Goal: Find specific page/section: Find specific page/section

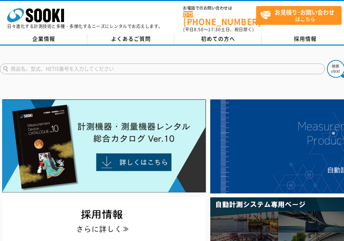
click at [150, 64] on input "text" at bounding box center [162, 69] width 324 height 11
type input "THA-0.5"
click at [327, 60] on button at bounding box center [336, 69] width 18 height 18
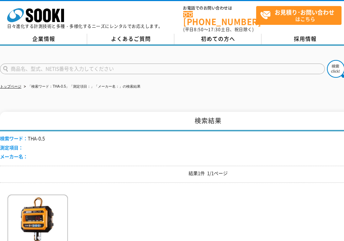
scroll to position [82, 0]
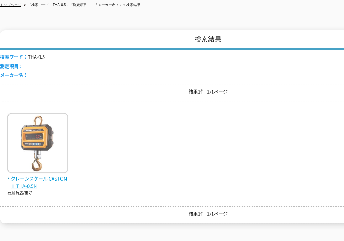
click at [52, 139] on img at bounding box center [37, 144] width 60 height 62
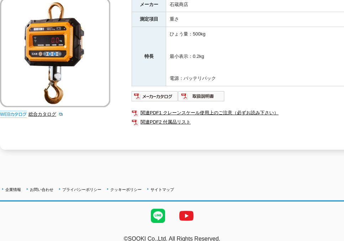
scroll to position [136, 0]
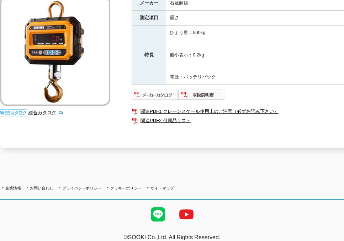
click at [158, 92] on img at bounding box center [154, 94] width 47 height 11
